Goal: Transaction & Acquisition: Subscribe to service/newsletter

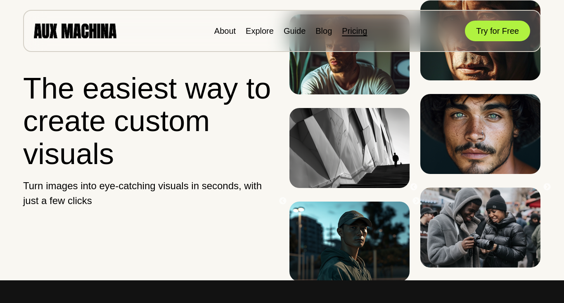
click at [358, 33] on link "Pricing" at bounding box center [354, 30] width 25 height 9
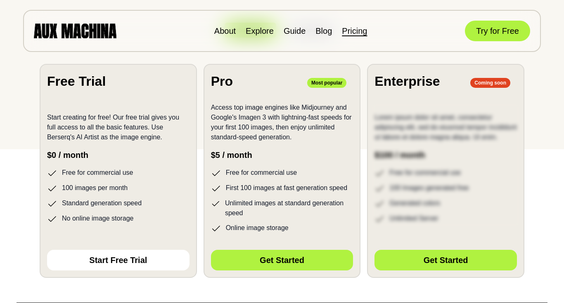
scroll to position [157, 0]
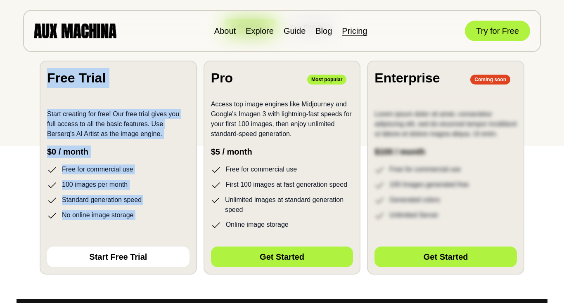
drag, startPoint x: 47, startPoint y: 73, endPoint x: 150, endPoint y: 228, distance: 186.2
click at [150, 228] on section "Free Trial Start creating for free! Our free trial gives you full access to all…" at bounding box center [118, 168] width 157 height 214
click at [152, 212] on li "No online image storage" at bounding box center [118, 216] width 142 height 10
drag, startPoint x: 148, startPoint y: 218, endPoint x: 43, endPoint y: 79, distance: 174.2
click at [43, 79] on section "Free Trial Start creating for free! Our free trial gives you full access to all…" at bounding box center [118, 168] width 157 height 214
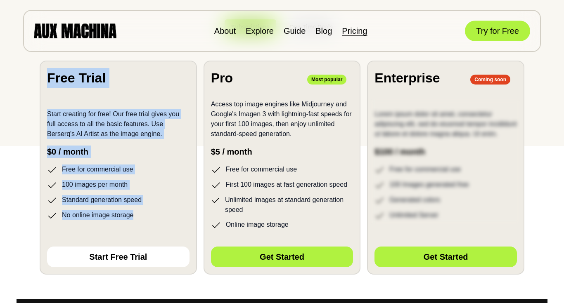
click at [46, 80] on section "Free Trial Start creating for free! Our free trial gives you full access to all…" at bounding box center [118, 168] width 157 height 214
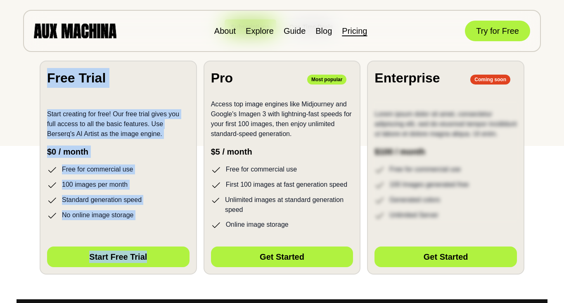
drag, startPoint x: 46, startPoint y: 80, endPoint x: 152, endPoint y: 260, distance: 209.0
click at [152, 260] on section "Free Trial Start creating for free! Our free trial gives you full access to all…" at bounding box center [118, 168] width 157 height 214
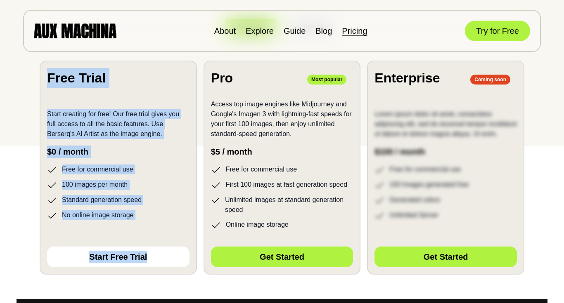
click at [152, 229] on section "Free Trial Start creating for free! Our free trial gives you full access to all…" at bounding box center [118, 168] width 157 height 214
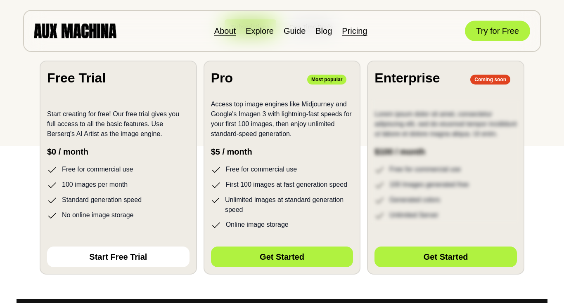
click at [226, 28] on link "About" at bounding box center [224, 30] width 21 height 9
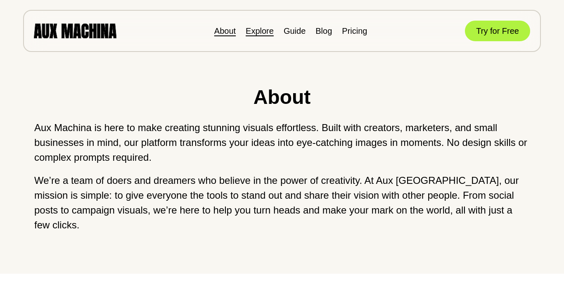
click at [262, 35] on link "Explore" at bounding box center [260, 30] width 28 height 9
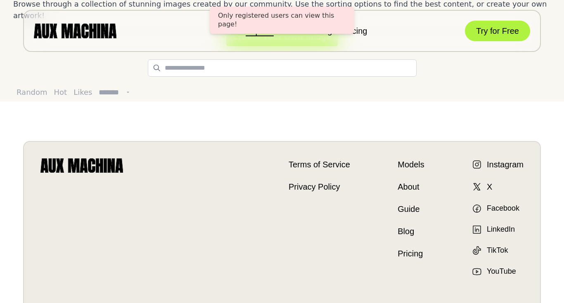
scroll to position [161, 0]
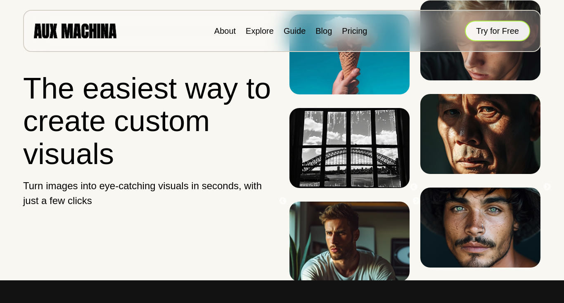
click at [490, 31] on button "Try for Free" at bounding box center [497, 31] width 65 height 21
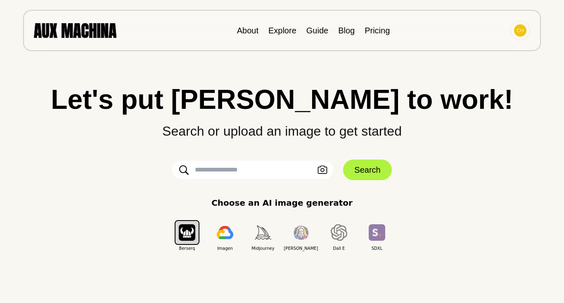
click at [151, 206] on div "Choose an AI image generator Berserq Imagen Midjourney Leonardo Dall E SDXL" at bounding box center [282, 224] width 531 height 55
click at [137, 205] on div "Choose an AI image generator Berserq Imagen Midjourney Leonardo Dall E SDXL" at bounding box center [282, 224] width 531 height 55
